Goal: Task Accomplishment & Management: Manage account settings

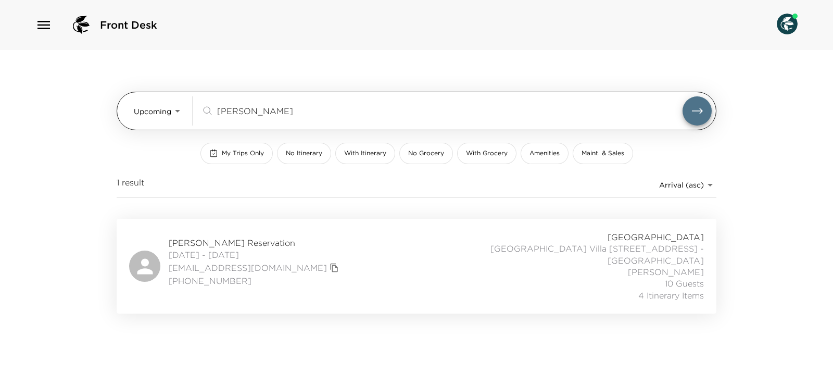
click at [271, 105] on input "clausen" at bounding box center [449, 111] width 465 height 12
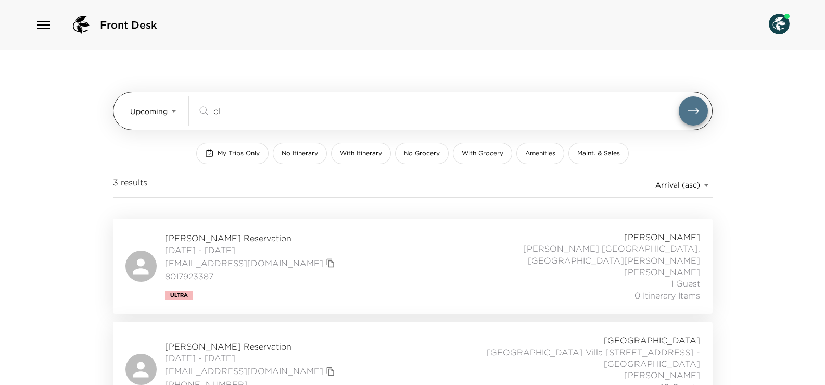
type input "c"
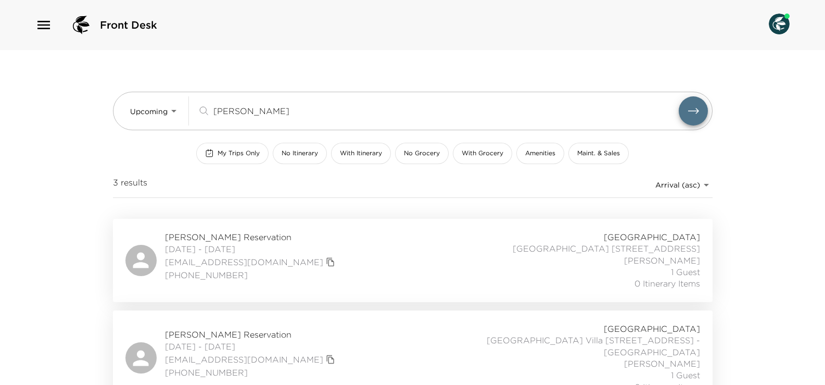
click at [326, 364] on icon "copy primary member email" at bounding box center [330, 358] width 9 height 9
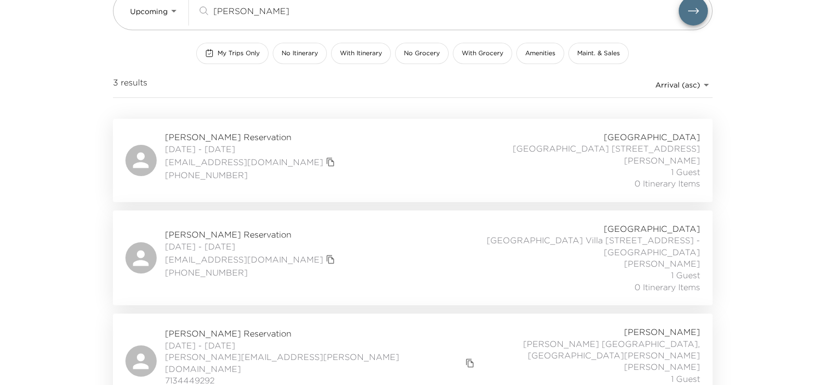
scroll to position [104, 0]
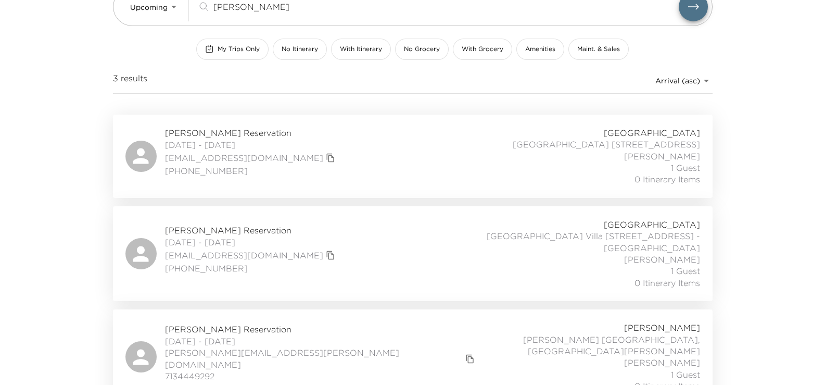
click at [343, 258] on div "Valerie Niedringhaus Reservation 09/26/2025 - 09/29/2025 valerienied@gmail.com …" at bounding box center [412, 254] width 575 height 70
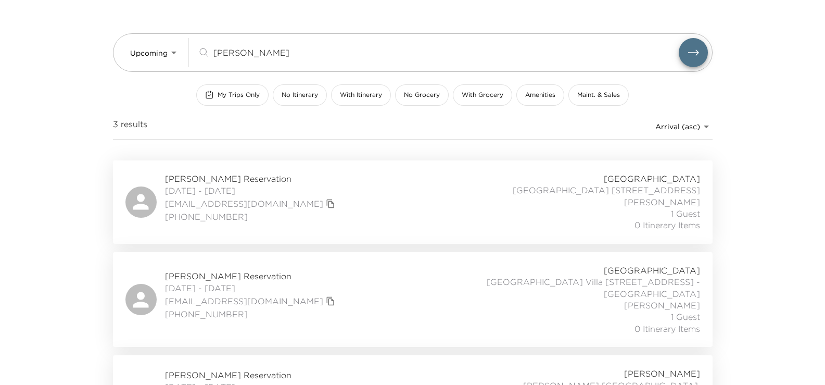
scroll to position [0, 0]
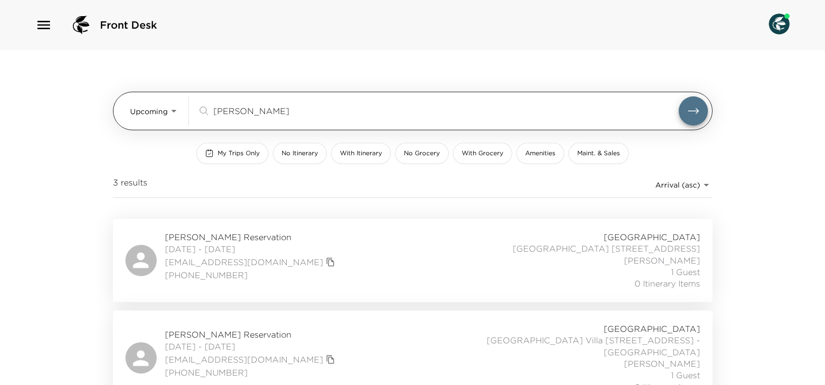
click at [245, 106] on input "nied" at bounding box center [445, 111] width 465 height 12
type input "n"
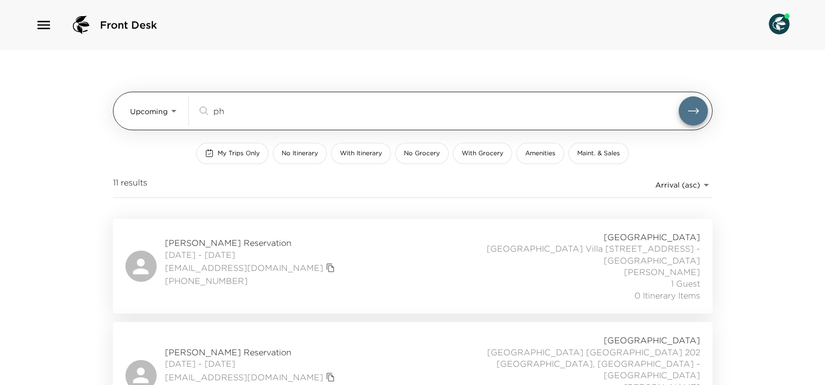
type input "p"
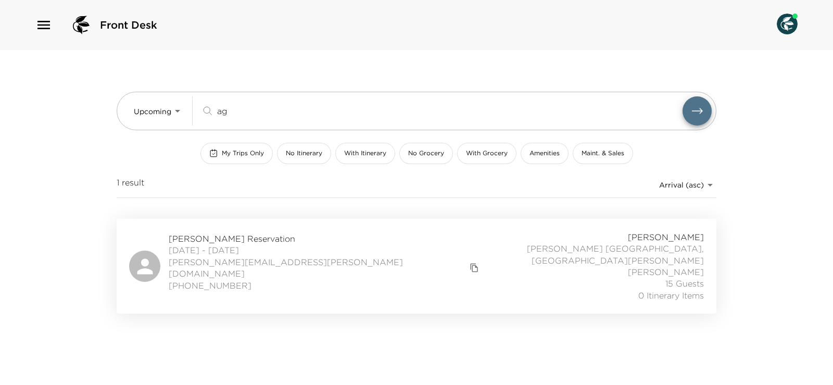
type input "a"
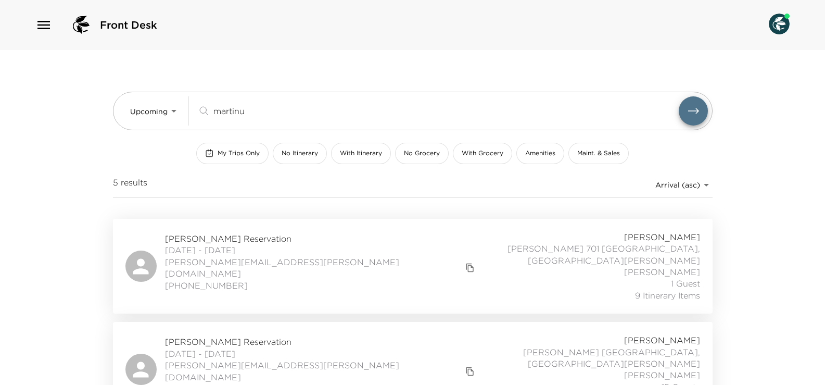
type input "martinu"
click at [443, 271] on div "Meredith Martinuzzi Reservation 09/04/2025 - 09/07/2025 meredith.martinuzzi@gma…" at bounding box center [412, 266] width 575 height 70
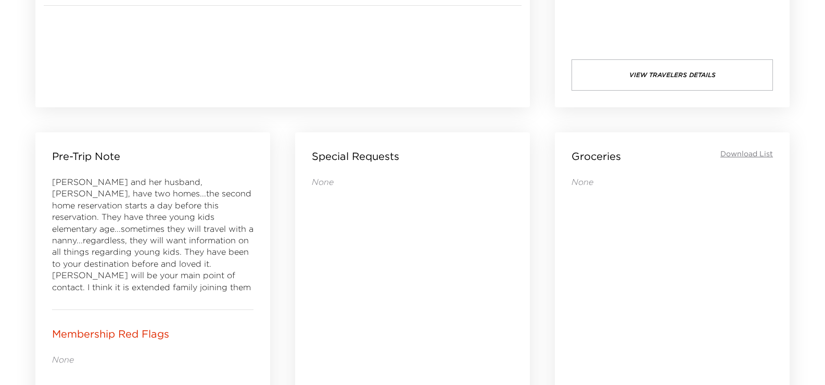
scroll to position [312, 0]
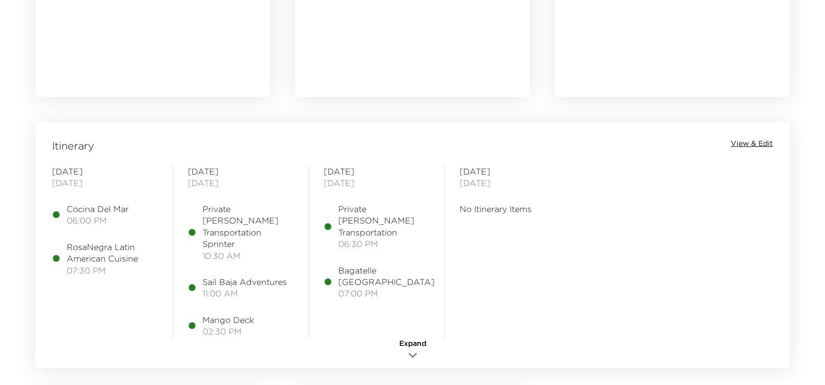
scroll to position [756, 0]
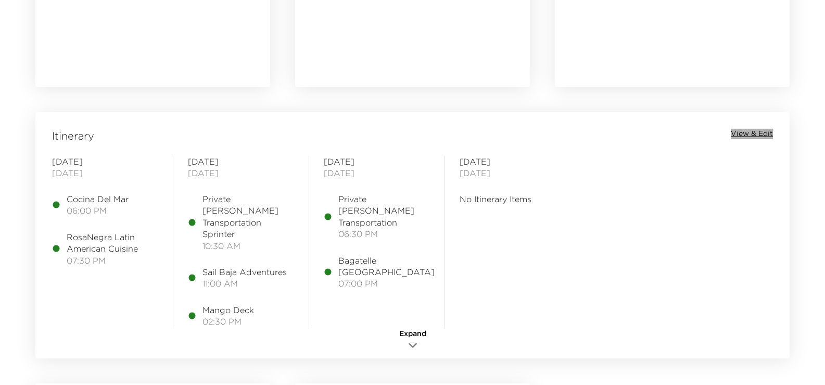
click at [760, 131] on span "View & Edit" at bounding box center [752, 134] width 42 height 10
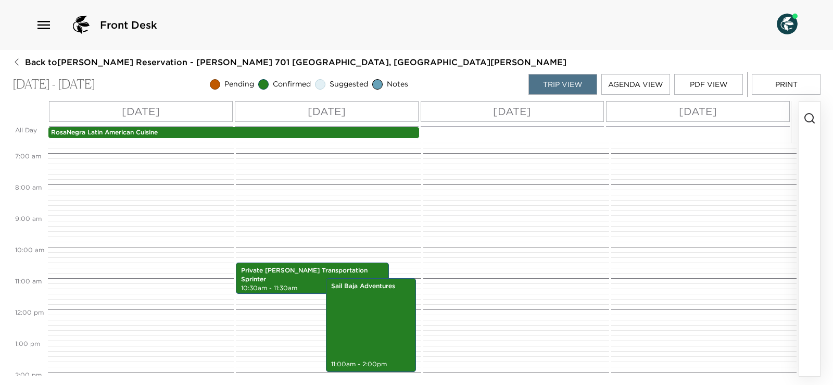
scroll to position [416, 0]
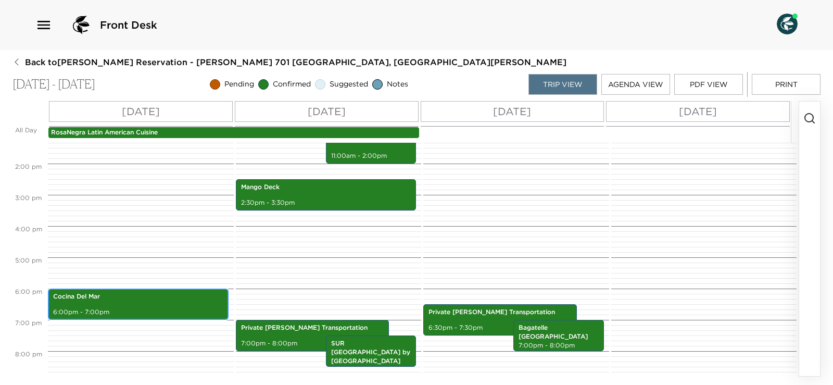
click at [171, 301] on div "Cocina Del Mar 6:00pm - 7:00pm" at bounding box center [138, 304] width 174 height 28
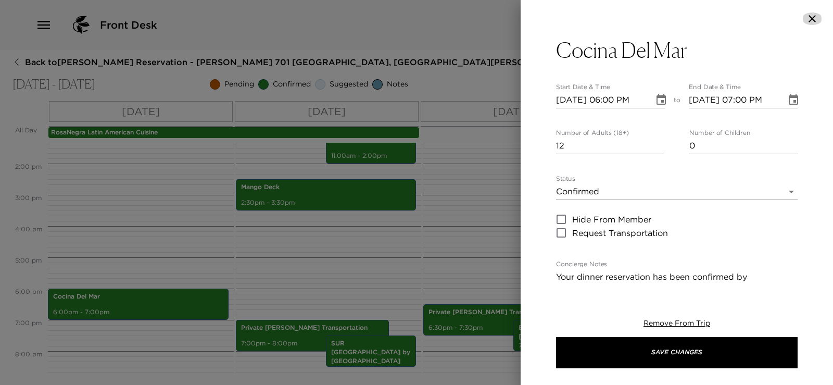
click at [811, 19] on icon "button" at bounding box center [812, 18] width 12 height 12
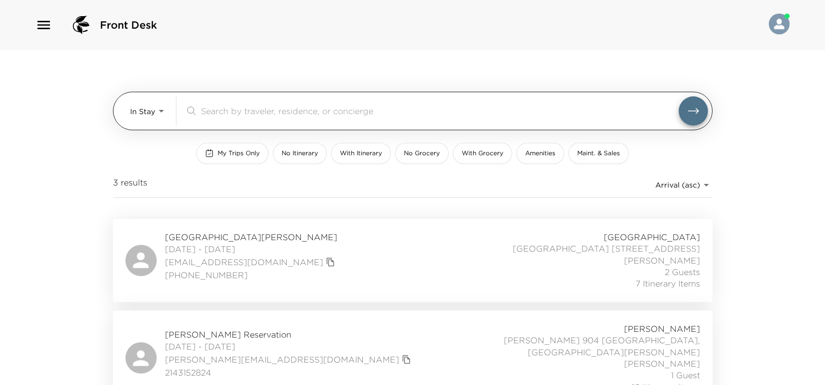
click at [255, 103] on div "​" at bounding box center [446, 110] width 523 height 29
click at [254, 110] on input "search" at bounding box center [440, 111] width 478 height 12
click at [156, 110] on body "Front Desk In Stay In-Stay ​ My Trips Only No Itinerary With Itinerary No Groce…" at bounding box center [412, 192] width 825 height 385
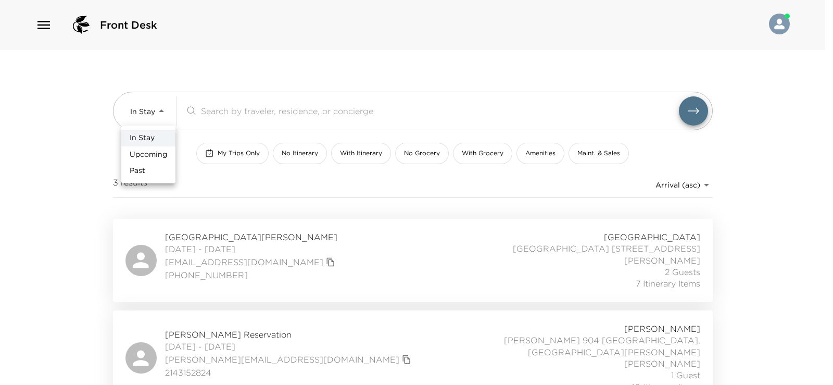
click at [163, 153] on span "Upcoming" at bounding box center [148, 154] width 37 height 10
type input "Upcoming"
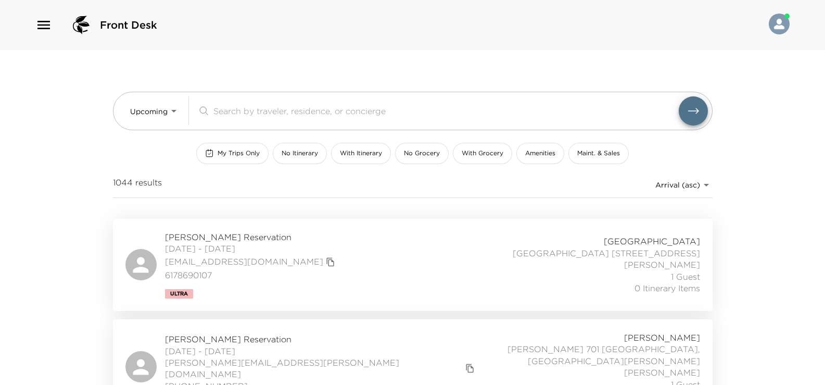
click at [250, 106] on input "search" at bounding box center [445, 111] width 465 height 12
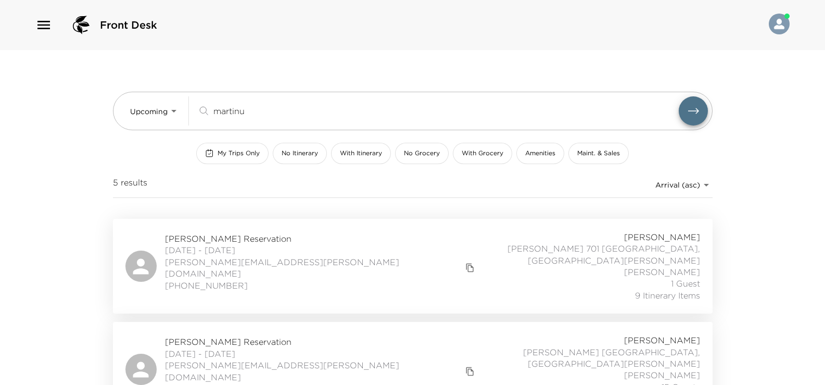
type input "martinu"
click at [321, 246] on div "[PERSON_NAME] Reservation [DATE] - [DATE] [PERSON_NAME][EMAIL_ADDRESS][PERSON_N…" at bounding box center [412, 266] width 575 height 70
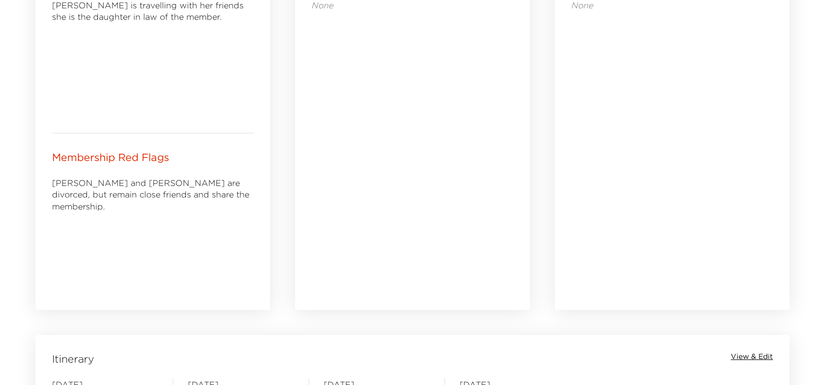
scroll to position [781, 0]
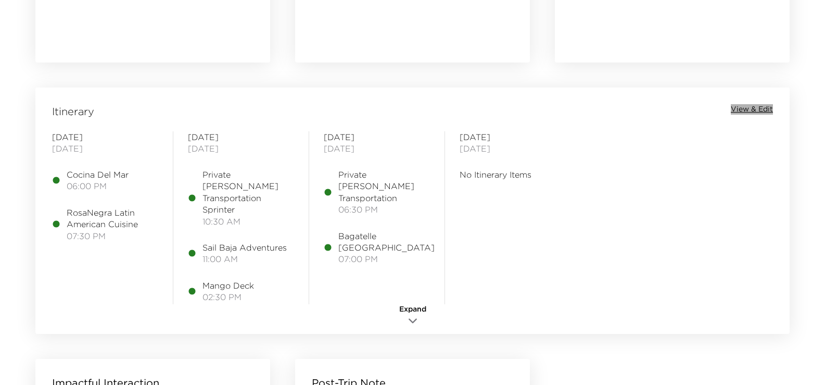
click at [742, 107] on span "View & Edit" at bounding box center [752, 109] width 42 height 10
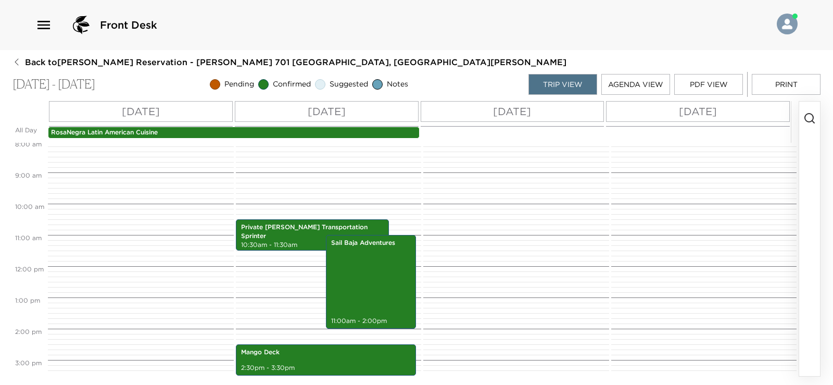
scroll to position [172, 0]
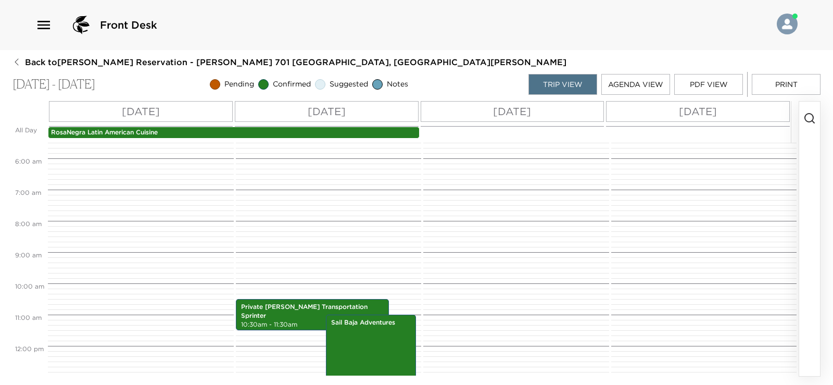
click at [810, 119] on icon "button" at bounding box center [809, 118] width 12 height 12
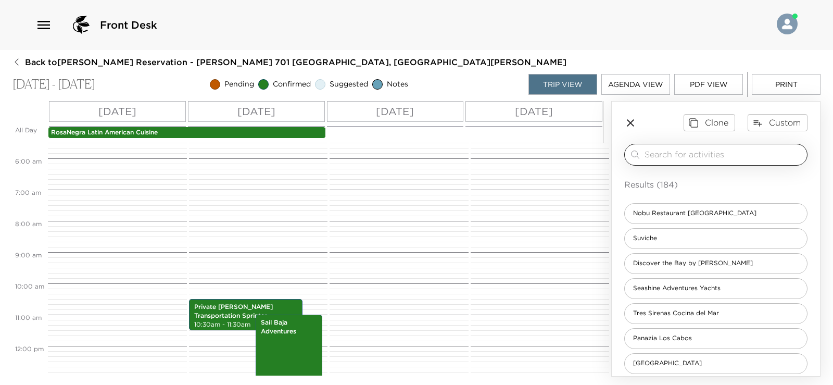
click at [694, 156] on input "search" at bounding box center [723, 154] width 158 height 12
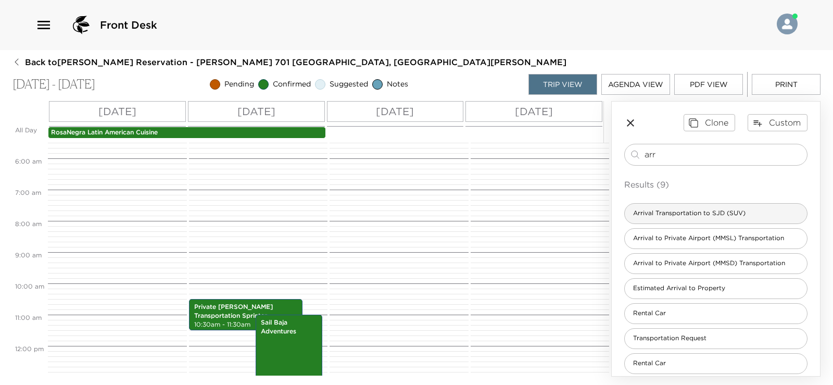
type input "arr"
click at [686, 211] on span "Arrival Transportation to SJD (SUV)" at bounding box center [689, 213] width 129 height 9
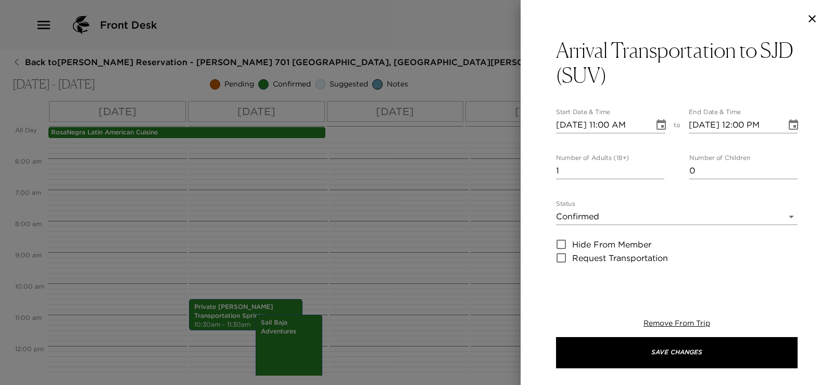
type textarea "$125 USD + tax SUV (1-5 passengers) $245 USD + tax (Up to 15 passengers) Flight…"
click at [615, 126] on input "[DATE] 11:00 AM" at bounding box center [601, 125] width 91 height 17
type input "[DATE] 01:20 PM"
type input "[DATE] 02:20 PM"
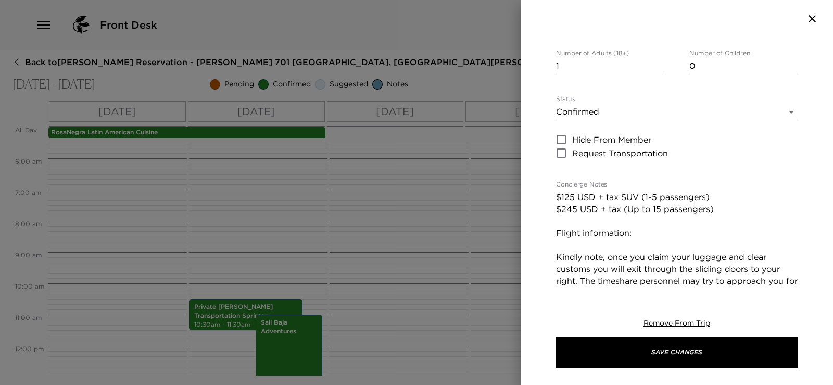
type input "[DATE] 01:20 PM"
click at [658, 188] on div "Concierge Notes $125 USD + tax SUV (1-5 passengers) $245 USD + tax (Up to 15 pa…" at bounding box center [677, 307] width 242 height 252
click at [557, 198] on textarea "$125 USD + tax SUV (1-5 passengers) $245 USD + tax (Up to 15 passengers) Flight…" at bounding box center [677, 310] width 242 height 239
paste textarea "Thursday, 9/4: Delta 1875, departing LAX 10:55am, landing in Cabo (SJD) 1:20pm."
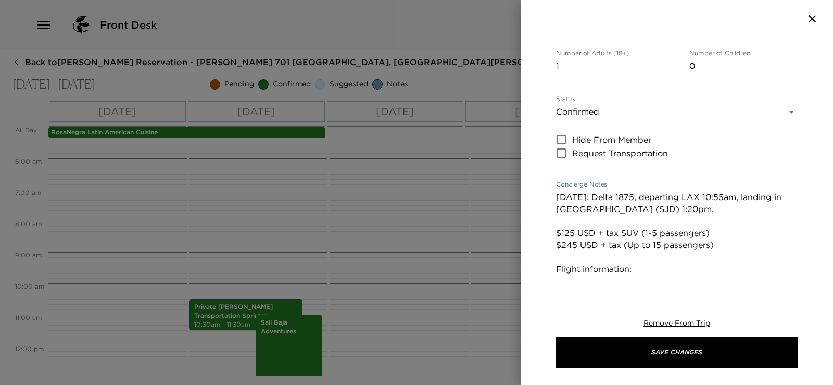
click at [556, 200] on textarea "Thursday, 9/4: Delta 1875, departing LAX 10:55am, landing in Cabo (SJD) 1:20pm.…" at bounding box center [677, 328] width 242 height 275
paste textarea "we’ll have 10 people"
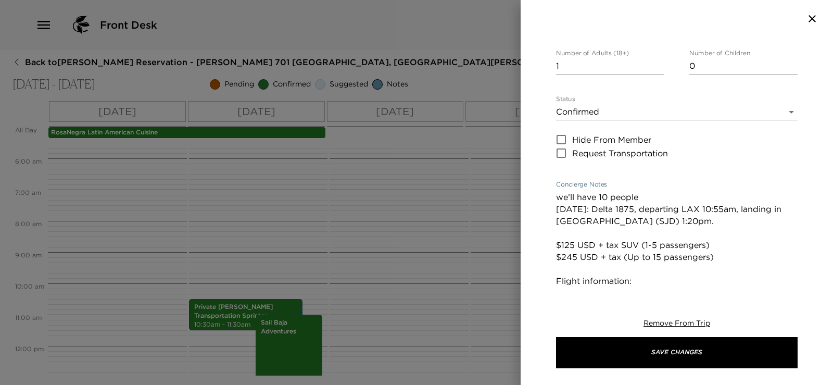
drag, startPoint x: 556, startPoint y: 195, endPoint x: 704, endPoint y: 218, distance: 149.7
click at [704, 218] on textarea "we’ll have 10 people Thursday, 9/4: Delta 1875, departing LAX 10:55am, landing …" at bounding box center [677, 334] width 242 height 287
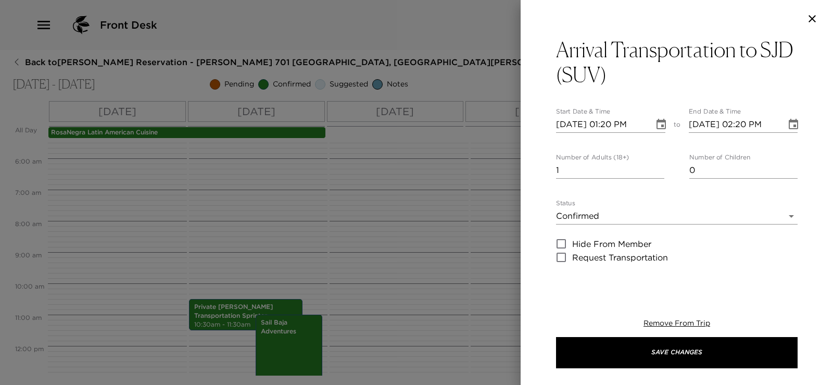
scroll to position [0, 0]
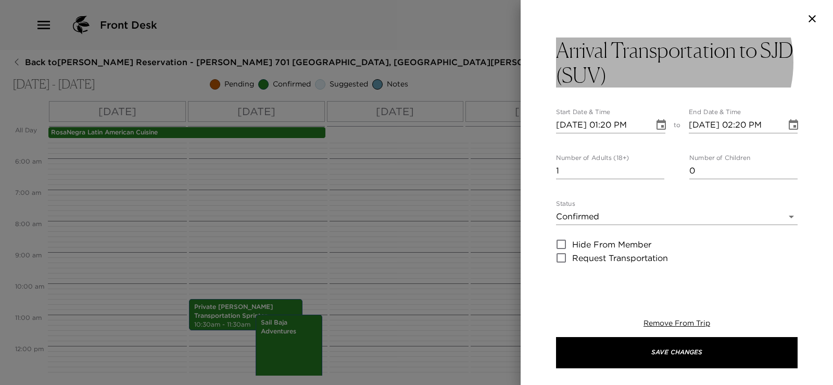
type textarea "we’ll have 10 people Thursday, 9/4: Delta 1875, departing LAX 10:55am, landing …"
click at [629, 75] on h3 "Arrival Transportation to SJD (SUV)" at bounding box center [677, 62] width 242 height 50
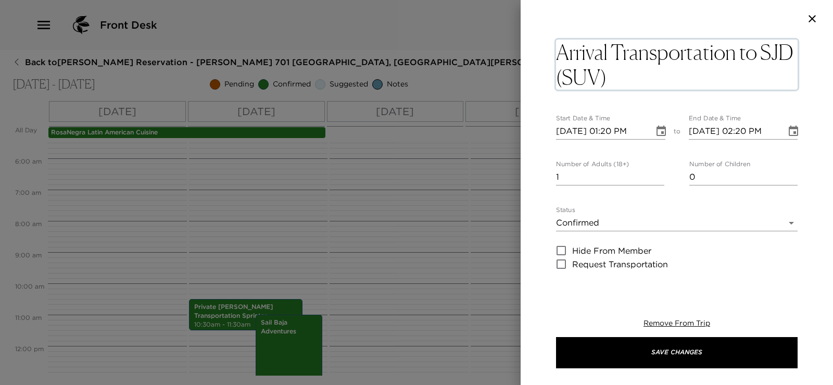
click at [631, 76] on textarea "Arrival Transportation to SJD (SUV)" at bounding box center [677, 65] width 242 height 50
type textarea "Arrival Transportation to SJD (Sprinter Van)"
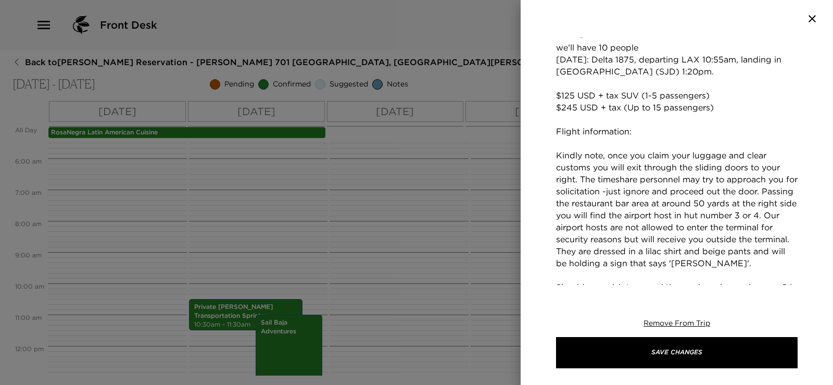
scroll to position [254, 0]
drag, startPoint x: 726, startPoint y: 96, endPoint x: 549, endPoint y: 96, distance: 177.0
click at [549, 96] on div "Arrival Transportation to SJD (Sprinter Van) Start Date & Time 09/04/2025 01:20…" at bounding box center [676, 160] width 312 height 247
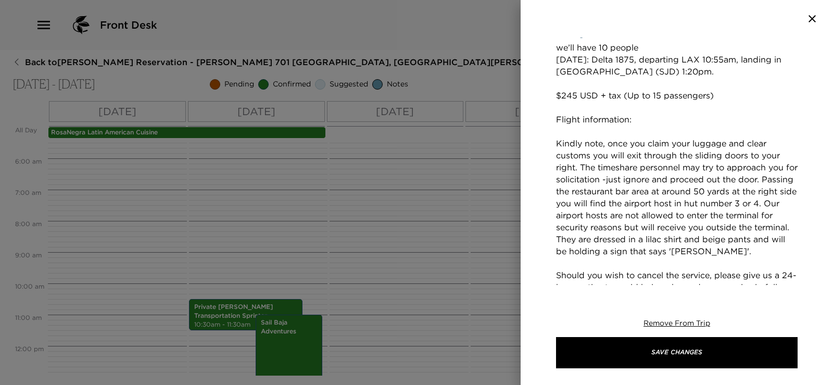
scroll to position [202, 0]
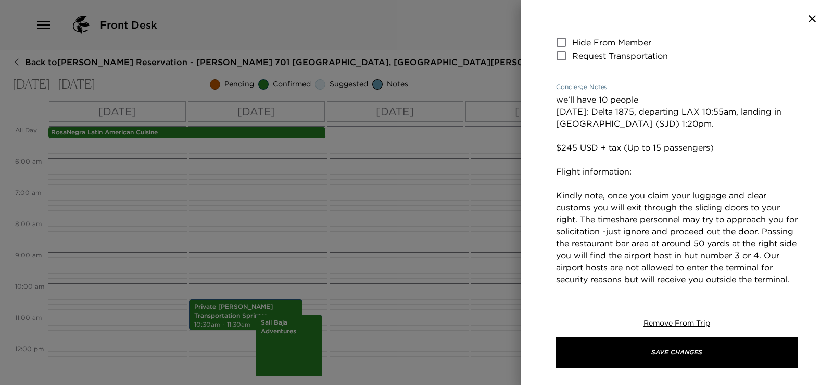
drag, startPoint x: 557, startPoint y: 100, endPoint x: 727, endPoint y: 123, distance: 170.8
click at [727, 123] on textarea "we’ll have 10 people Thursday, 9/4: Delta 1875, departing LAX 10:55am, landing …" at bounding box center [677, 231] width 242 height 275
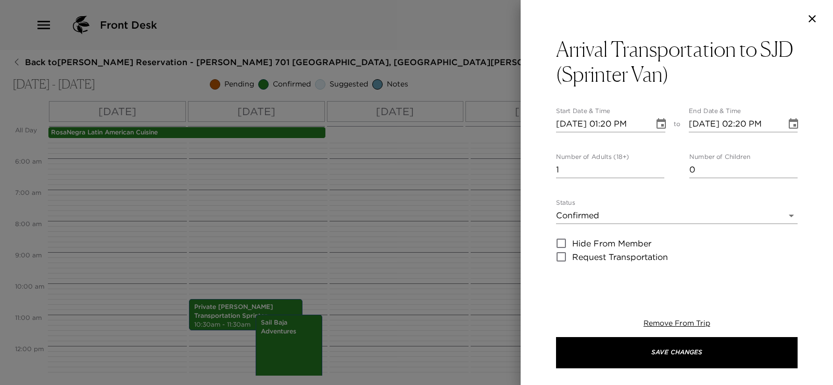
scroll to position [0, 0]
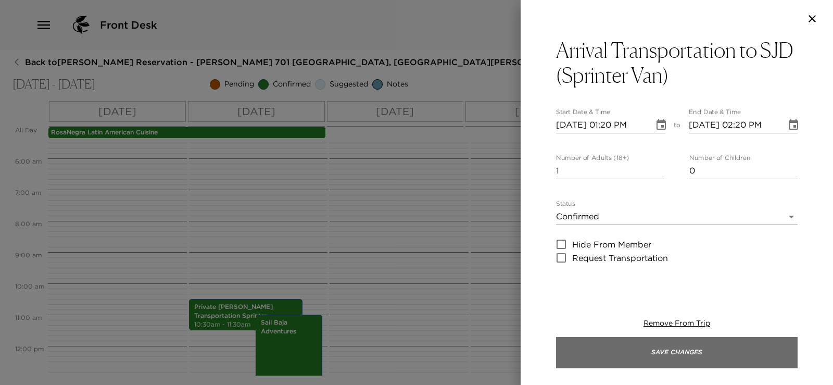
type textarea "we’ll have 10 people Thursday, 9/4: Delta 1875, departing LAX 10:55am, landing …"
click at [602, 348] on button "Save Changes" at bounding box center [677, 352] width 242 height 31
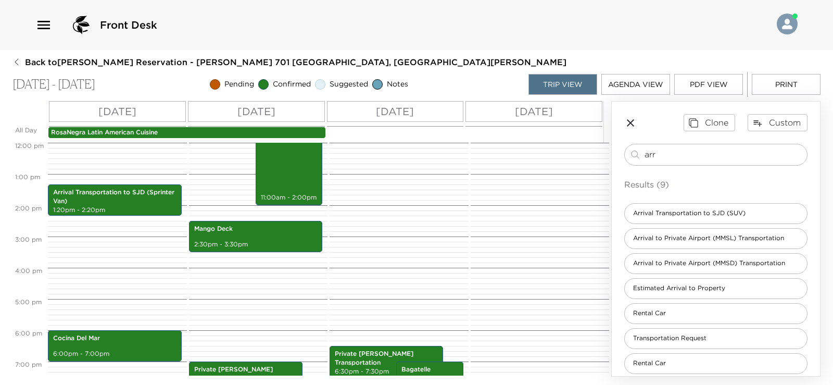
scroll to position [364, 0]
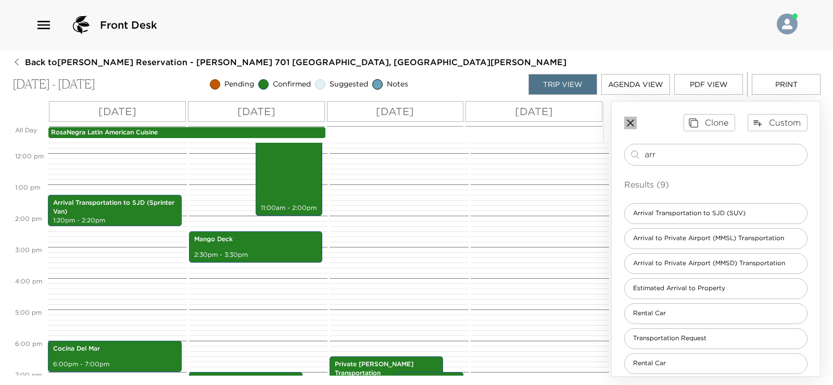
click at [631, 125] on icon "button" at bounding box center [630, 123] width 12 height 12
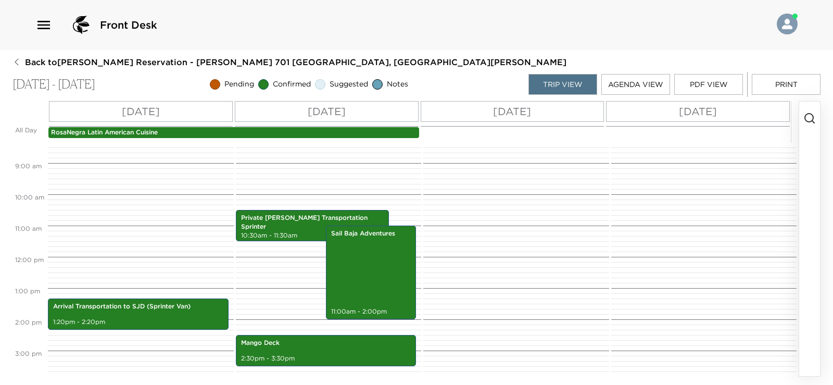
scroll to position [260, 0]
click at [348, 130] on p "RosaNegra Latin American Cuisine" at bounding box center [233, 132] width 365 height 9
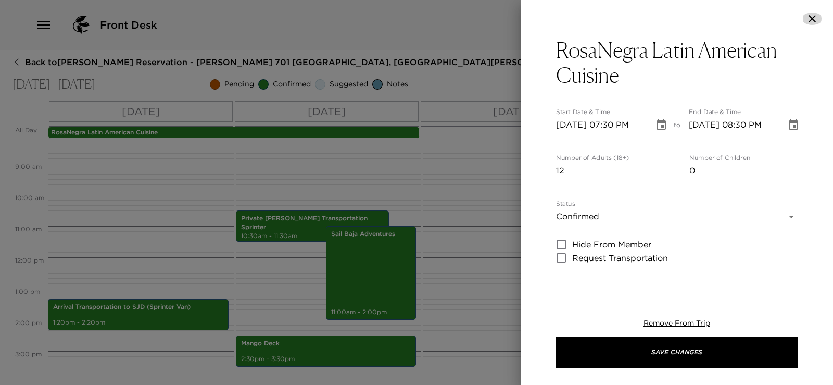
click at [816, 16] on icon "button" at bounding box center [812, 18] width 12 height 12
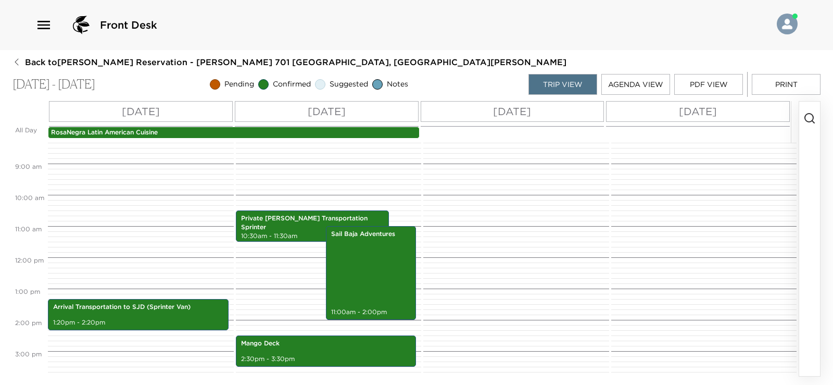
click at [353, 130] on p "RosaNegra Latin American Cuisine" at bounding box center [233, 132] width 365 height 9
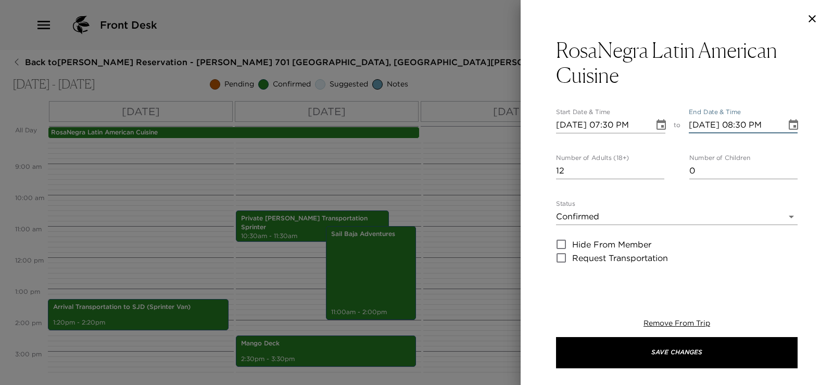
click at [708, 126] on input "09/05/2025 08:30 PM" at bounding box center [734, 125] width 91 height 17
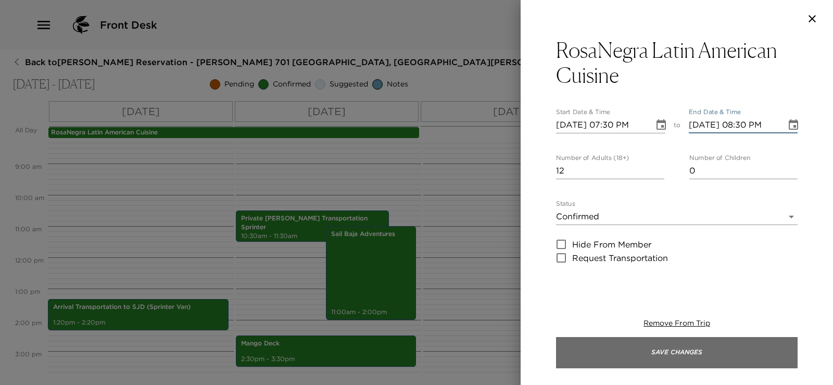
type input "09/04/2025 08:30 PM"
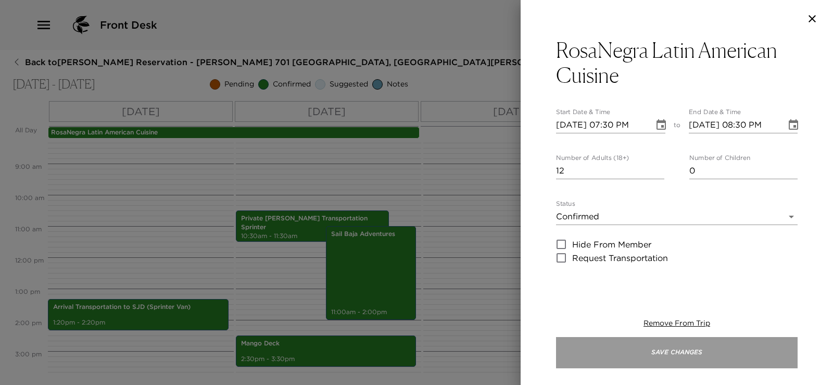
click at [691, 363] on button "Save Changes" at bounding box center [677, 352] width 242 height 31
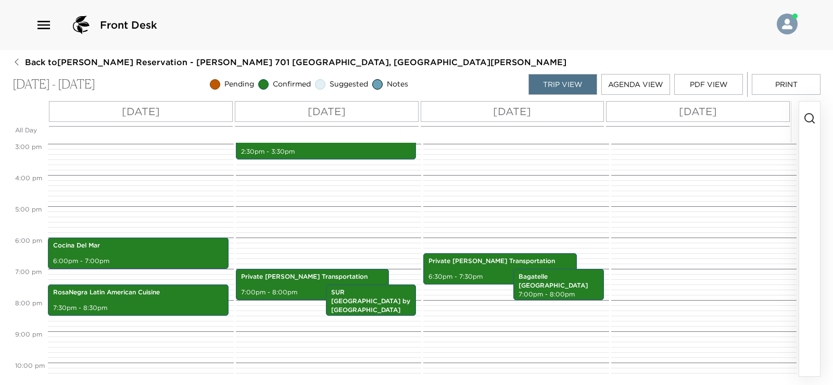
scroll to position [468, 0]
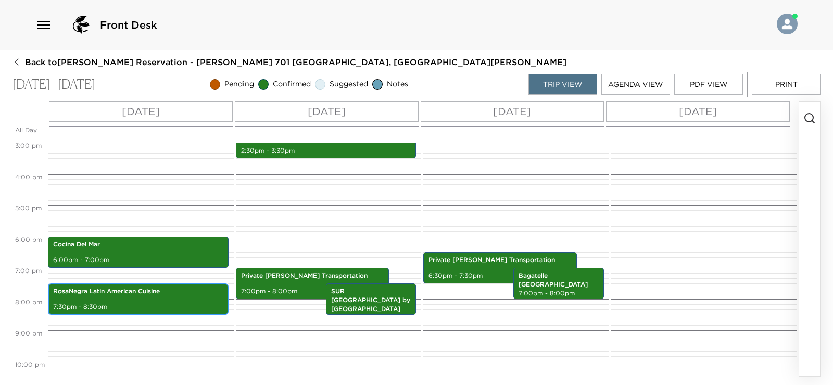
click at [148, 297] on div "RosaNegra Latin American Cuisine 7:30pm - 8:30pm" at bounding box center [138, 299] width 174 height 28
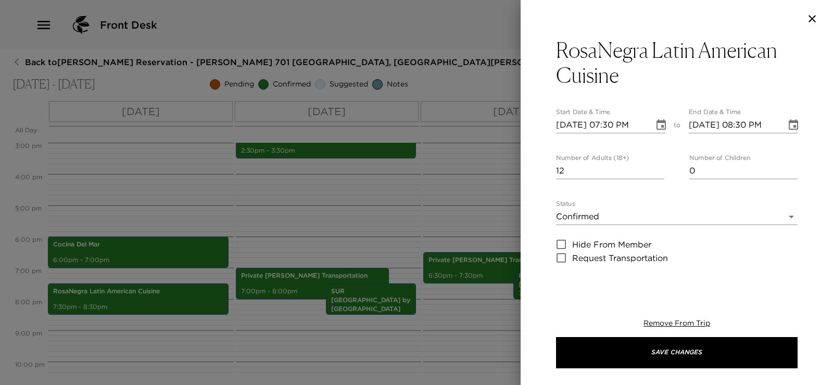
click at [816, 17] on icon "button" at bounding box center [812, 18] width 12 height 12
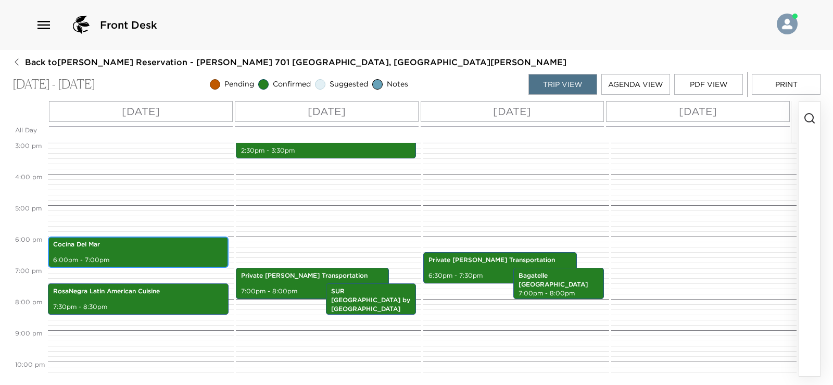
click at [109, 255] on div "Cocina Del Mar 6:00pm - 7:00pm" at bounding box center [138, 252] width 174 height 28
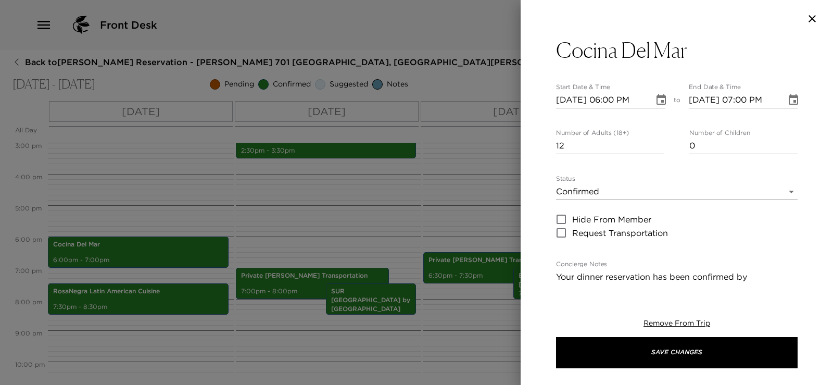
click at [812, 20] on icon "button" at bounding box center [812, 18] width 12 height 12
